Goal: Information Seeking & Learning: Learn about a topic

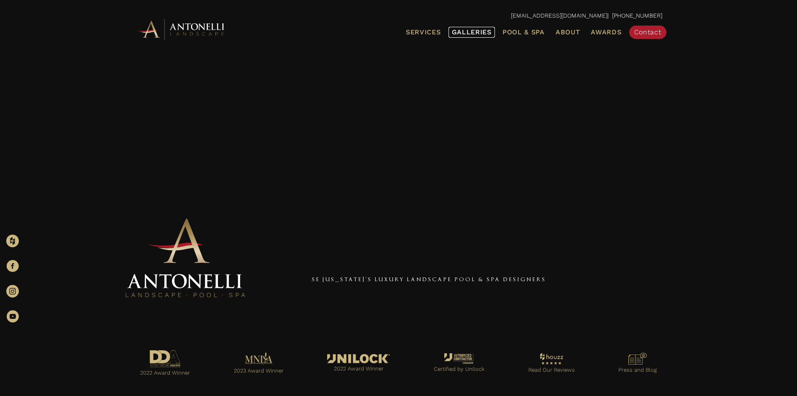
click at [476, 33] on span "Galleries" at bounding box center [472, 32] width 40 height 8
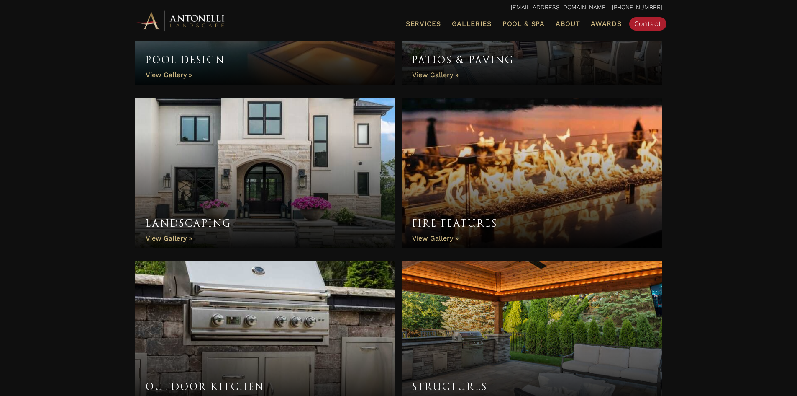
scroll to position [379, 0]
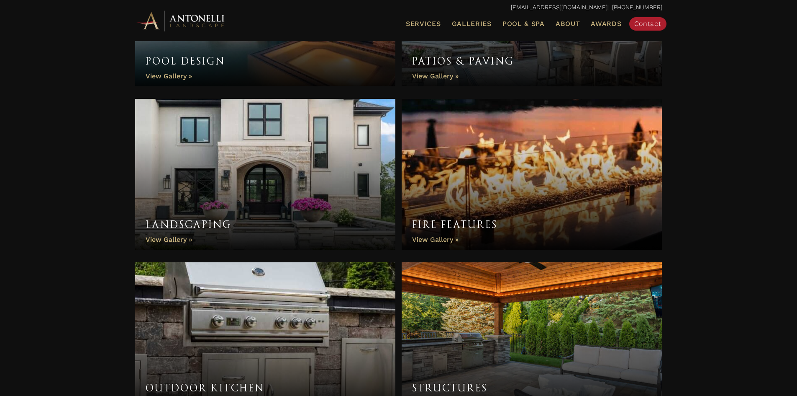
click at [170, 241] on link "Landscaping" at bounding box center [265, 174] width 261 height 151
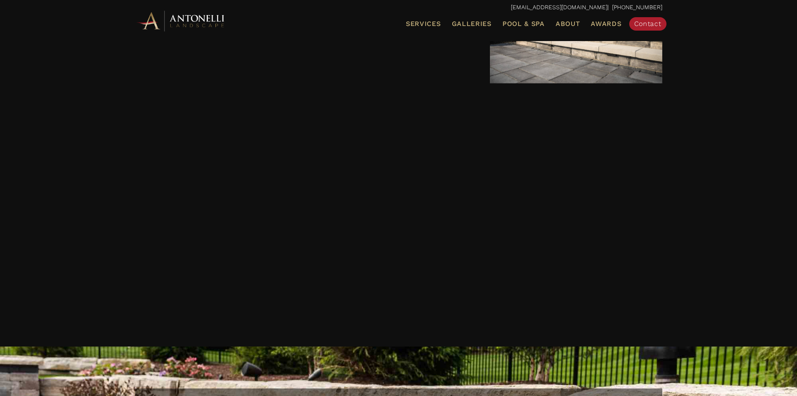
scroll to position [2331, 0]
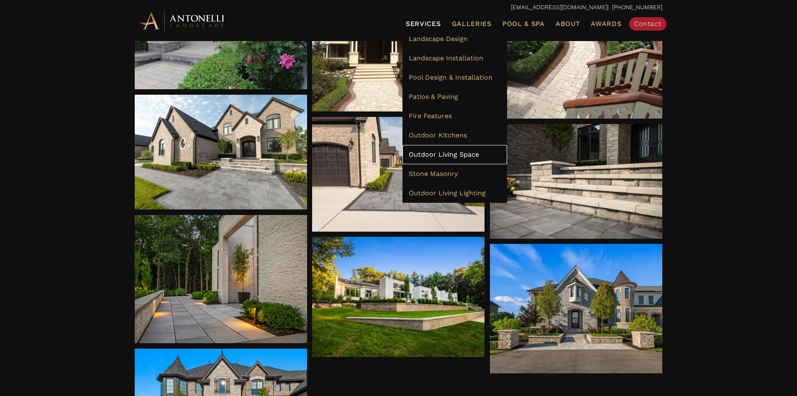
click at [435, 152] on span "Outdoor Living Space" at bounding box center [444, 154] width 70 height 8
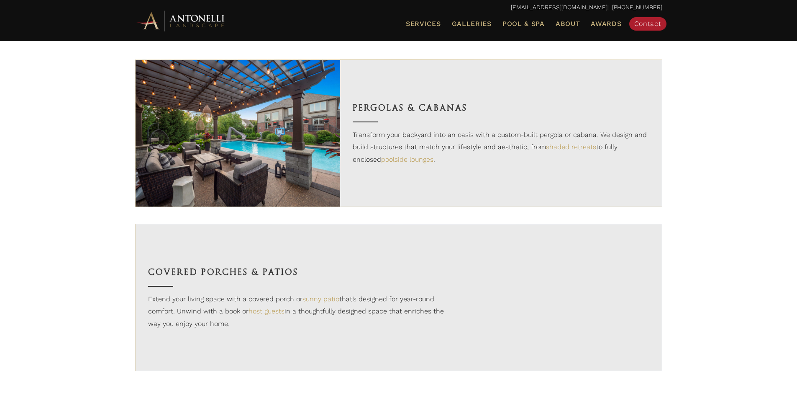
scroll to position [502, 0]
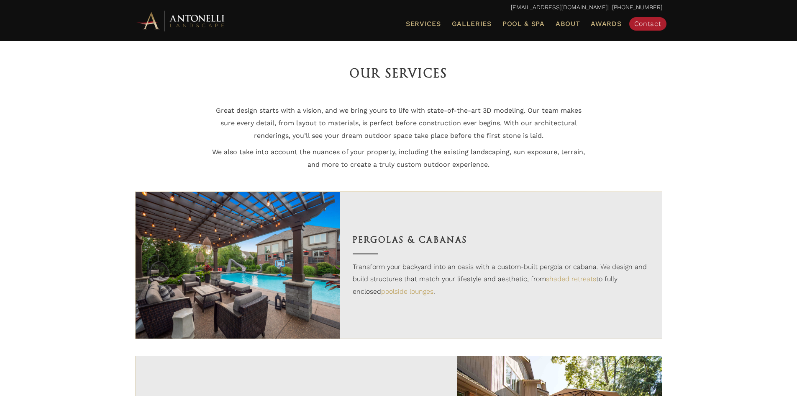
click at [236, 272] on img at bounding box center [238, 265] width 205 height 147
click at [477, 23] on span "Galleries" at bounding box center [472, 24] width 40 height 8
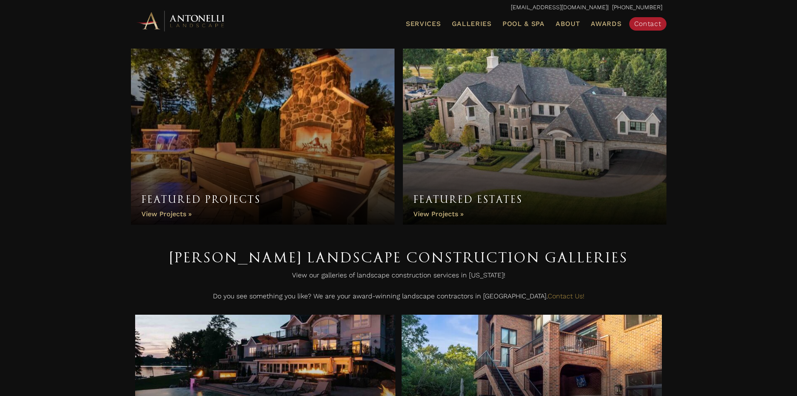
click at [442, 212] on link "Featured Estates" at bounding box center [535, 137] width 264 height 176
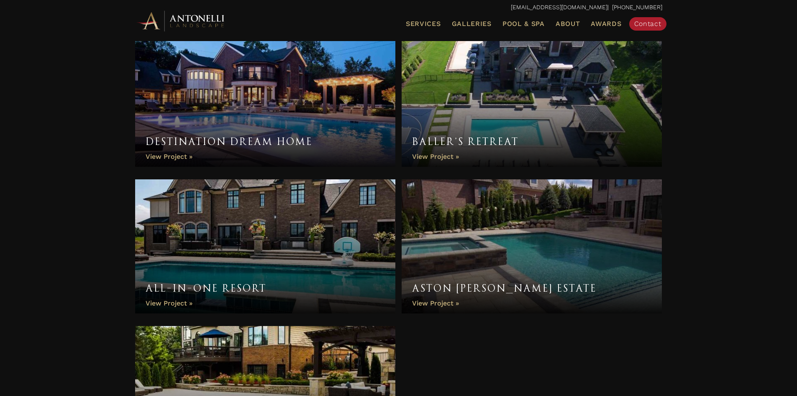
scroll to position [728, 0]
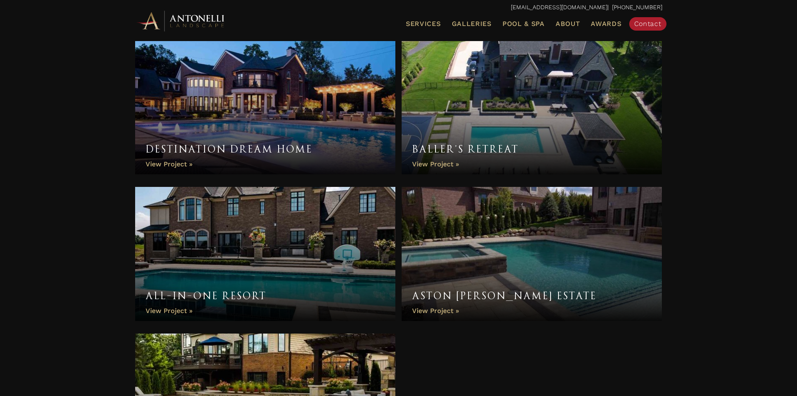
click at [521, 122] on link "Baller’s Retreat" at bounding box center [532, 107] width 261 height 134
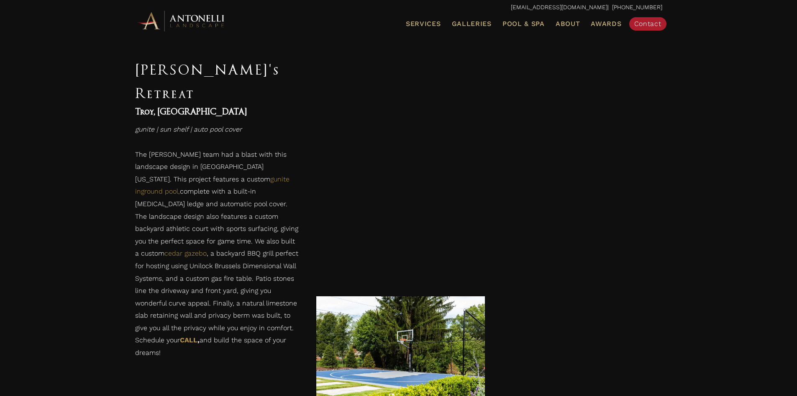
scroll to position [586, 0]
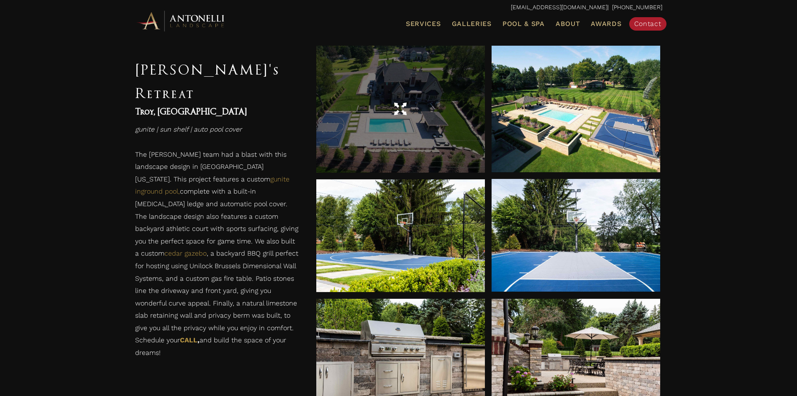
click at [401, 121] on div at bounding box center [400, 109] width 169 height 126
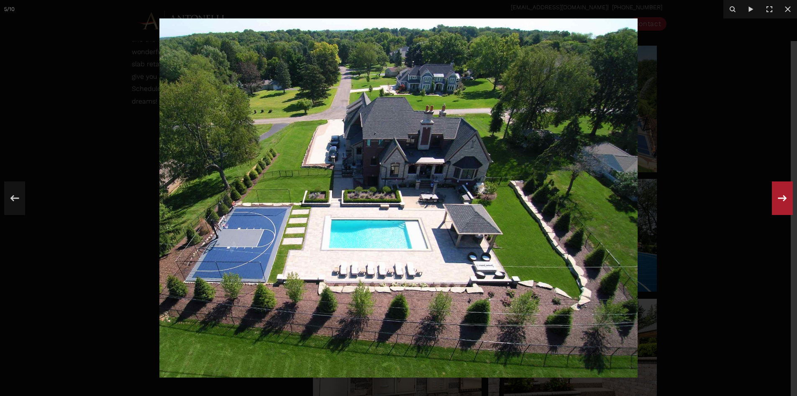
click at [782, 197] on icon at bounding box center [782, 198] width 15 height 28
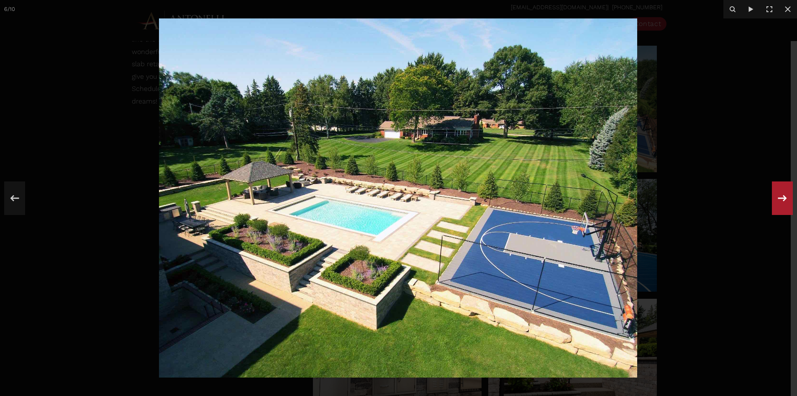
click at [782, 197] on icon at bounding box center [782, 198] width 15 height 28
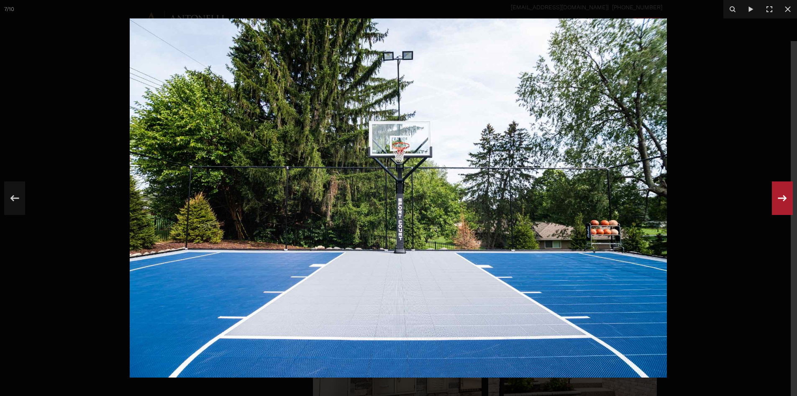
click at [780, 196] on icon at bounding box center [782, 198] width 15 height 28
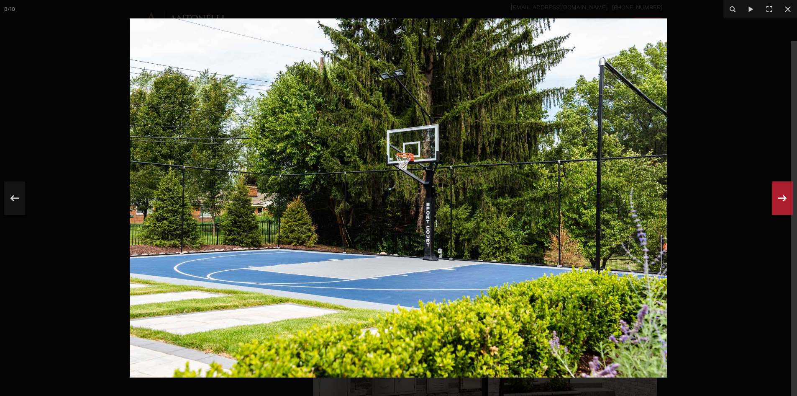
click at [780, 196] on icon at bounding box center [782, 198] width 15 height 28
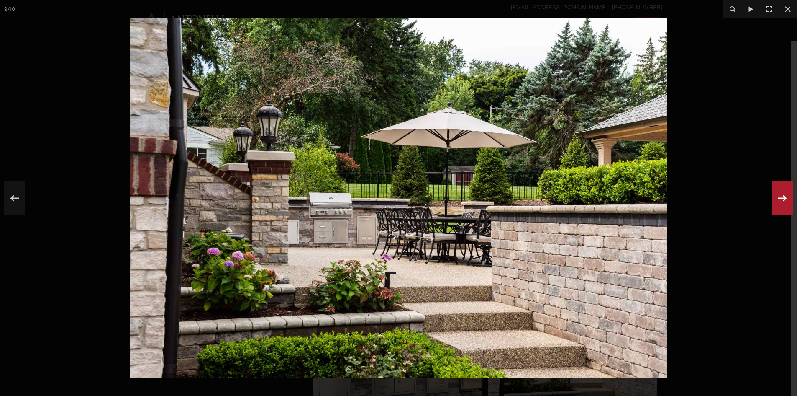
click at [780, 196] on icon at bounding box center [782, 198] width 15 height 28
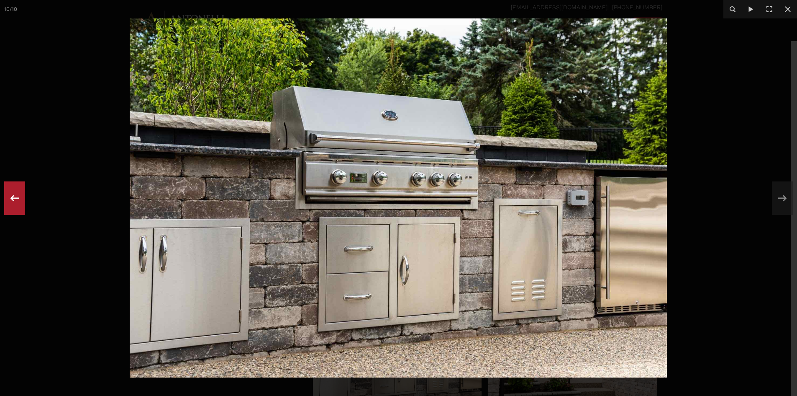
click at [15, 198] on icon at bounding box center [14, 198] width 15 height 28
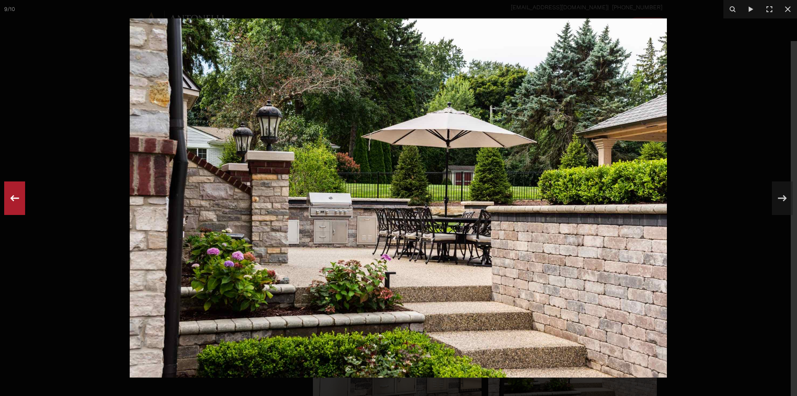
click at [12, 196] on icon at bounding box center [14, 198] width 9 height 6
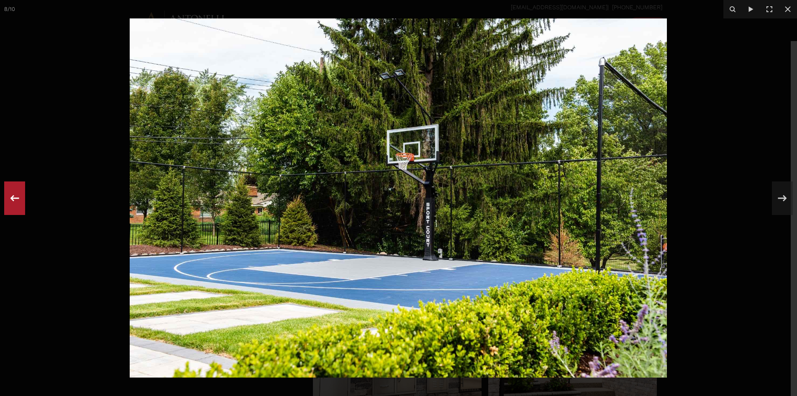
click at [11, 195] on icon at bounding box center [14, 198] width 15 height 28
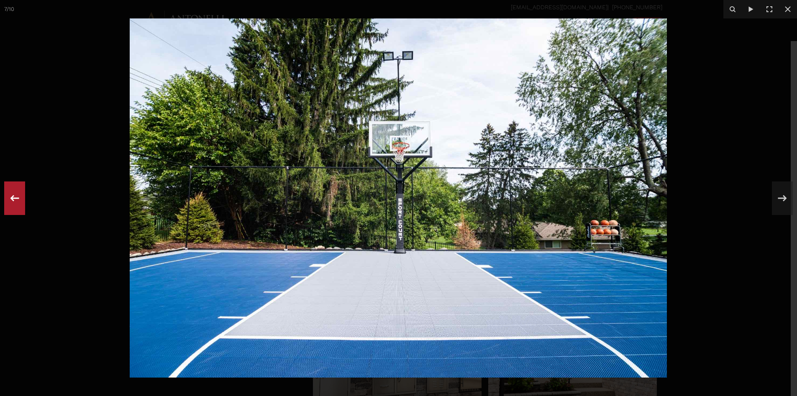
click at [10, 195] on icon at bounding box center [14, 198] width 15 height 28
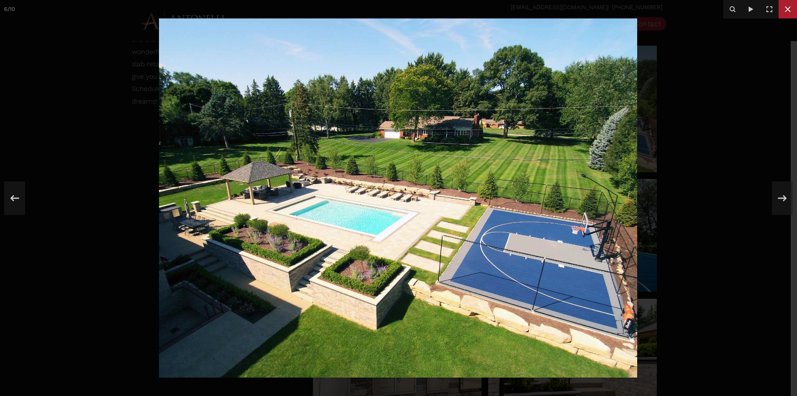
click at [785, 11] on icon at bounding box center [788, 9] width 10 height 10
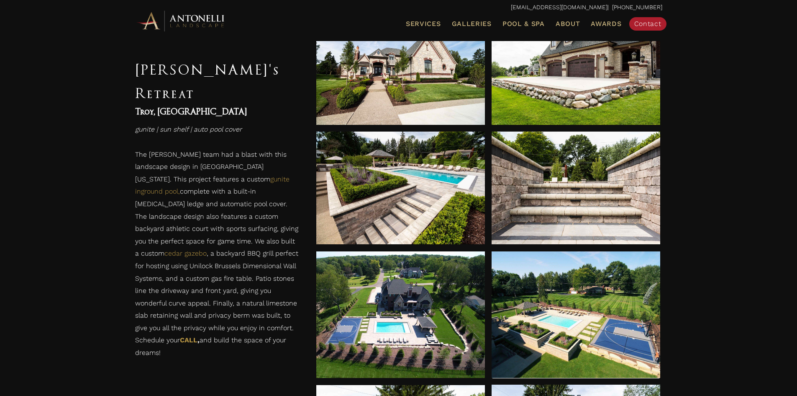
scroll to position [344, 0]
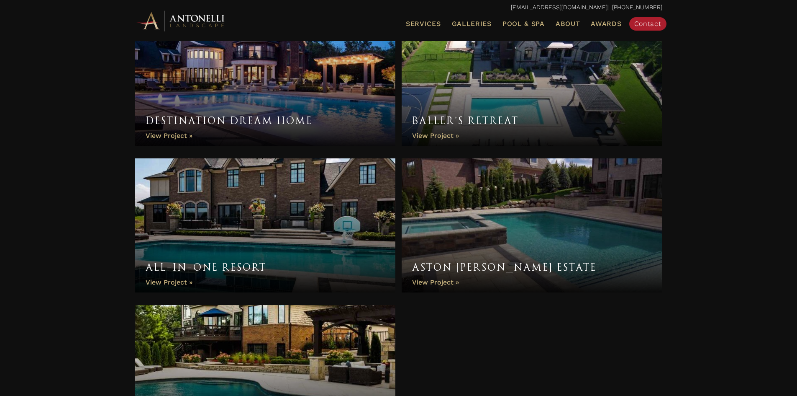
scroll to position [770, 0]
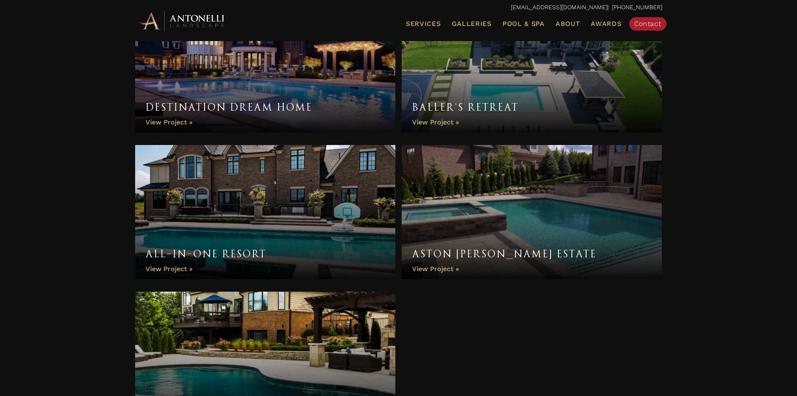
click at [244, 253] on link "All-In-One Resort" at bounding box center [265, 212] width 261 height 134
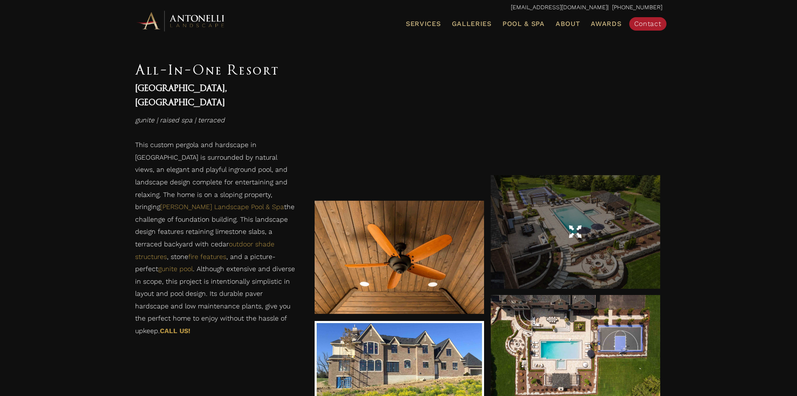
scroll to position [2177, 0]
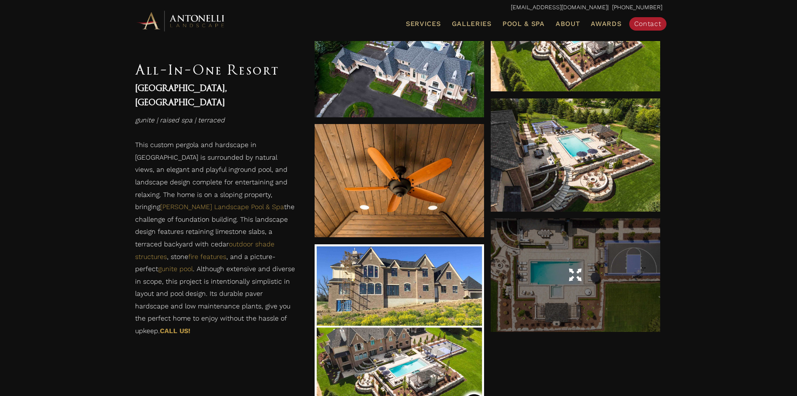
click at [579, 290] on div at bounding box center [576, 274] width 170 height 113
